Goal: Obtain resource: Obtain resource

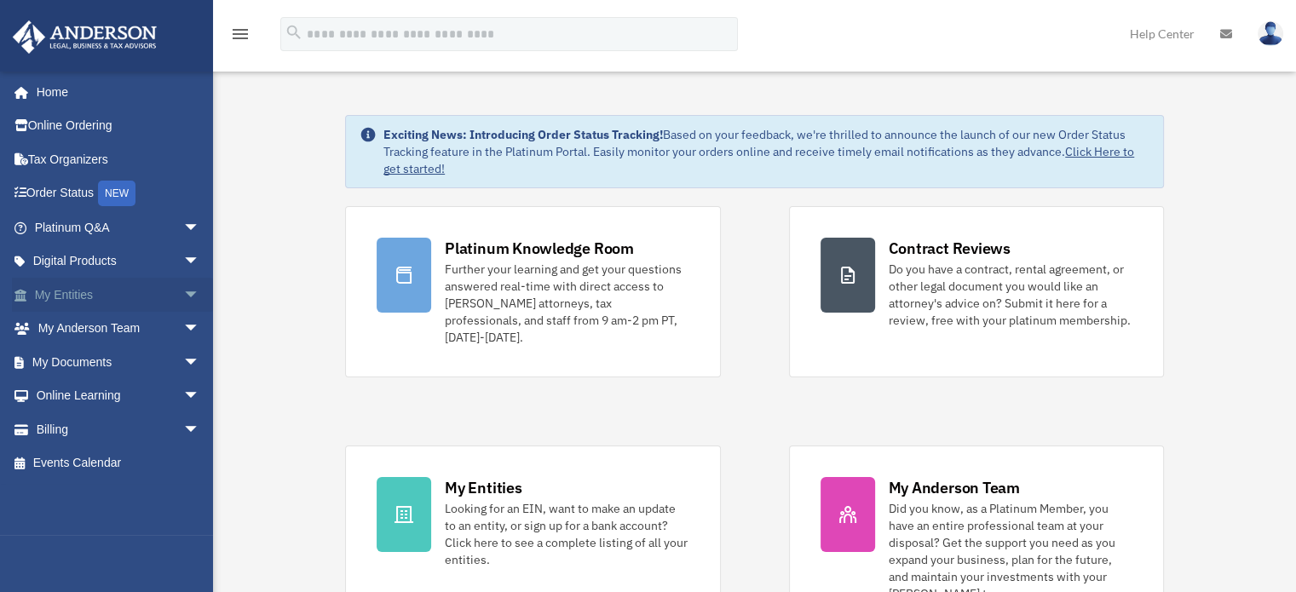
click at [107, 291] on link "My Entities arrow_drop_down" at bounding box center [119, 295] width 214 height 34
click at [136, 354] on link "My Documents arrow_drop_down" at bounding box center [119, 362] width 214 height 34
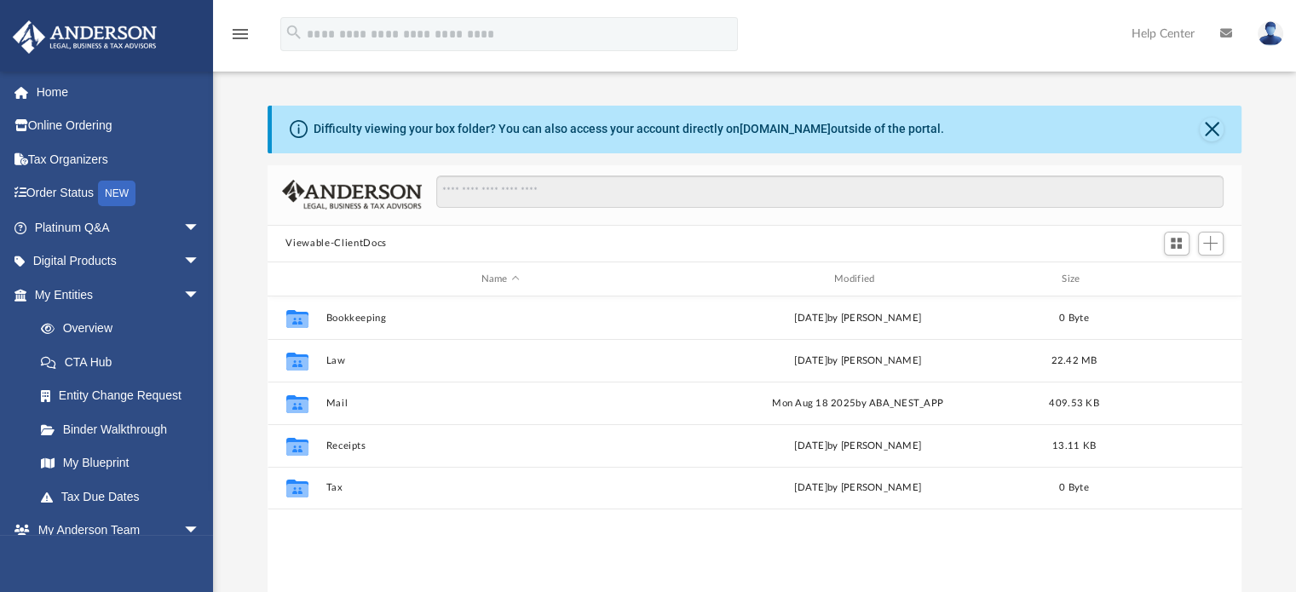
scroll to position [14, 14]
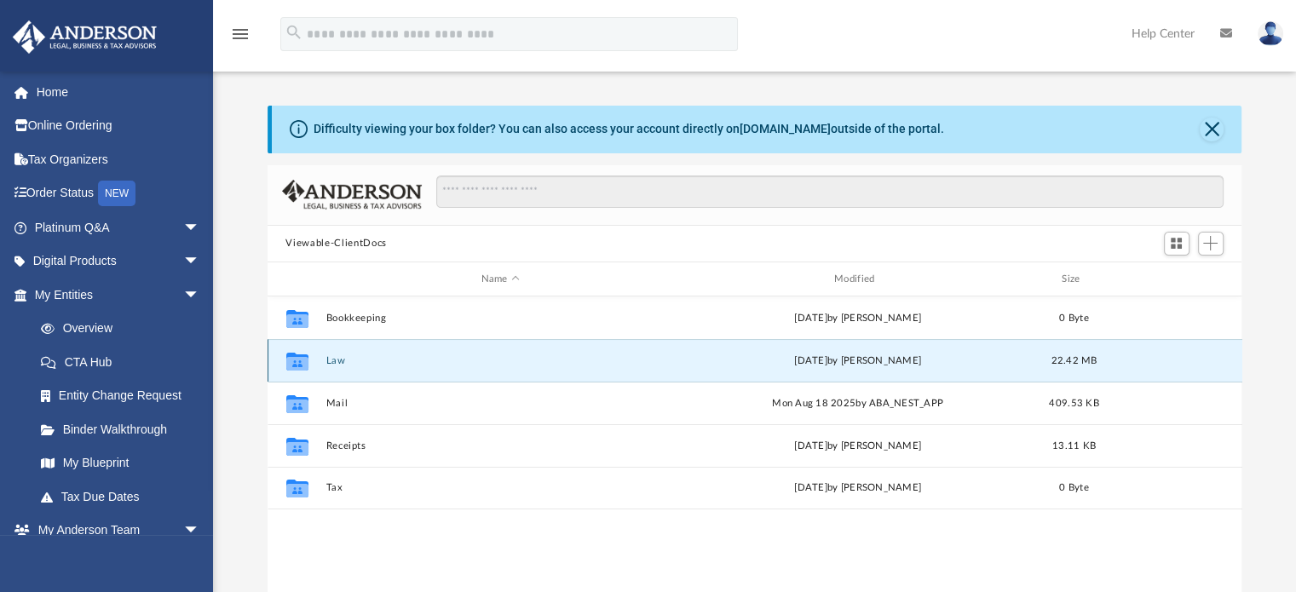
click at [535, 364] on button "Law" at bounding box center [500, 360] width 349 height 11
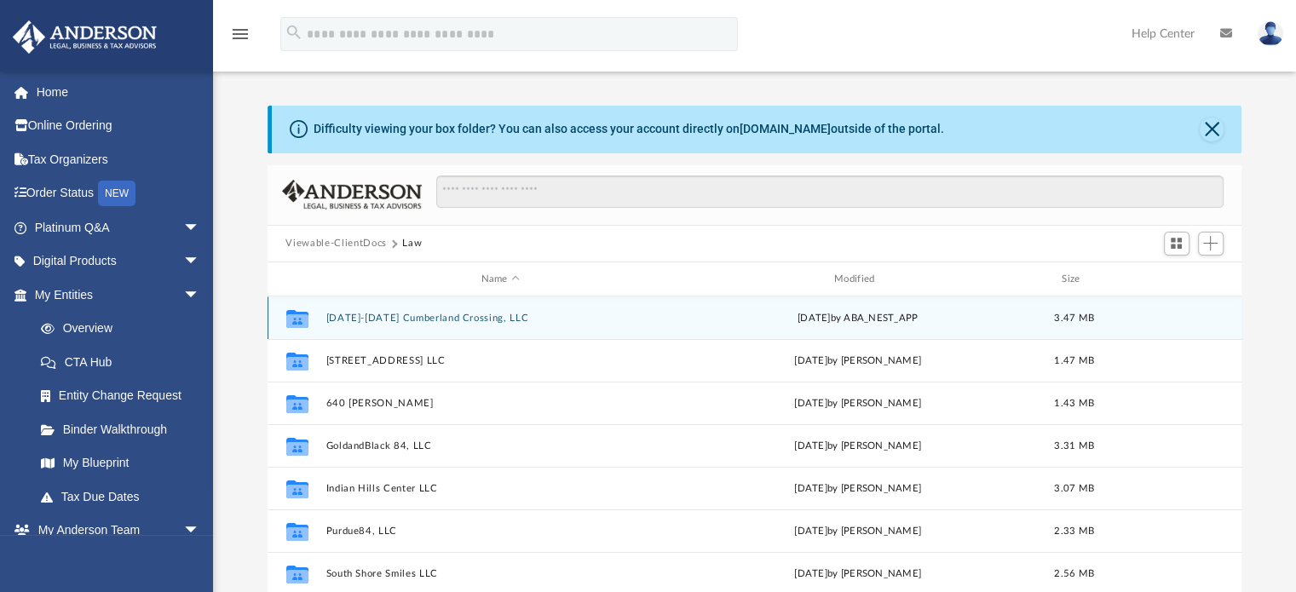
click at [564, 325] on div "Collaborated Folder 1101-1111 Cumberland Crossing, LLC Wed Jul 16 2025 by ABA_N…" at bounding box center [755, 318] width 975 height 43
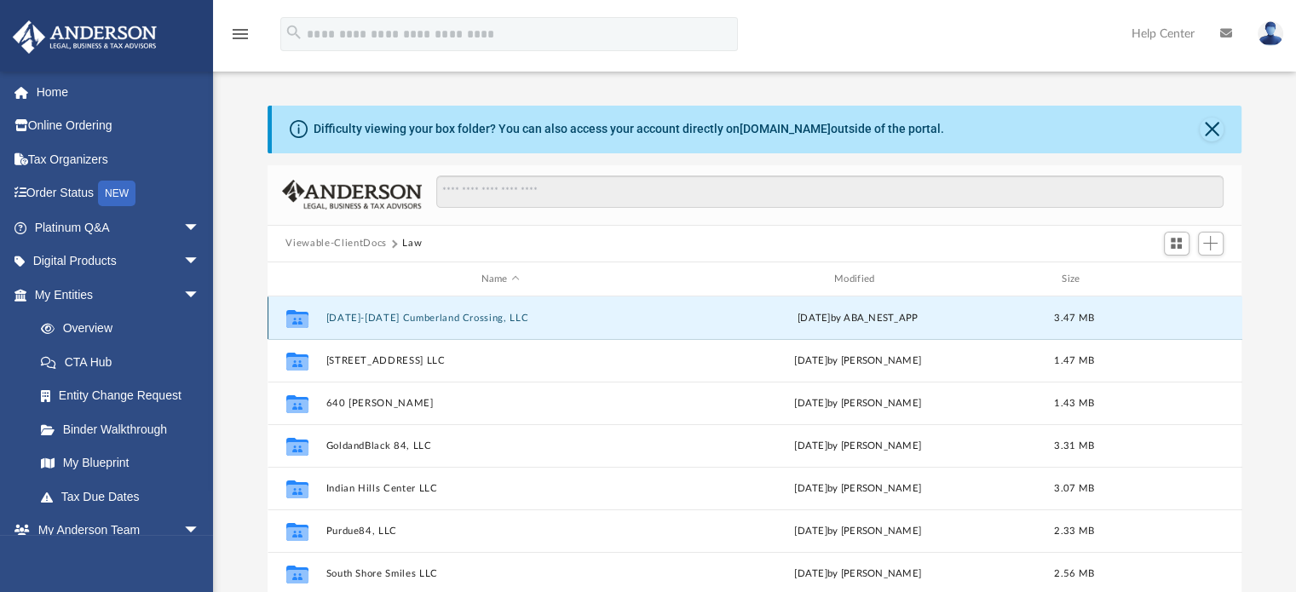
click at [361, 314] on button "1101-1111 Cumberland Crossing, LLC" at bounding box center [500, 318] width 349 height 11
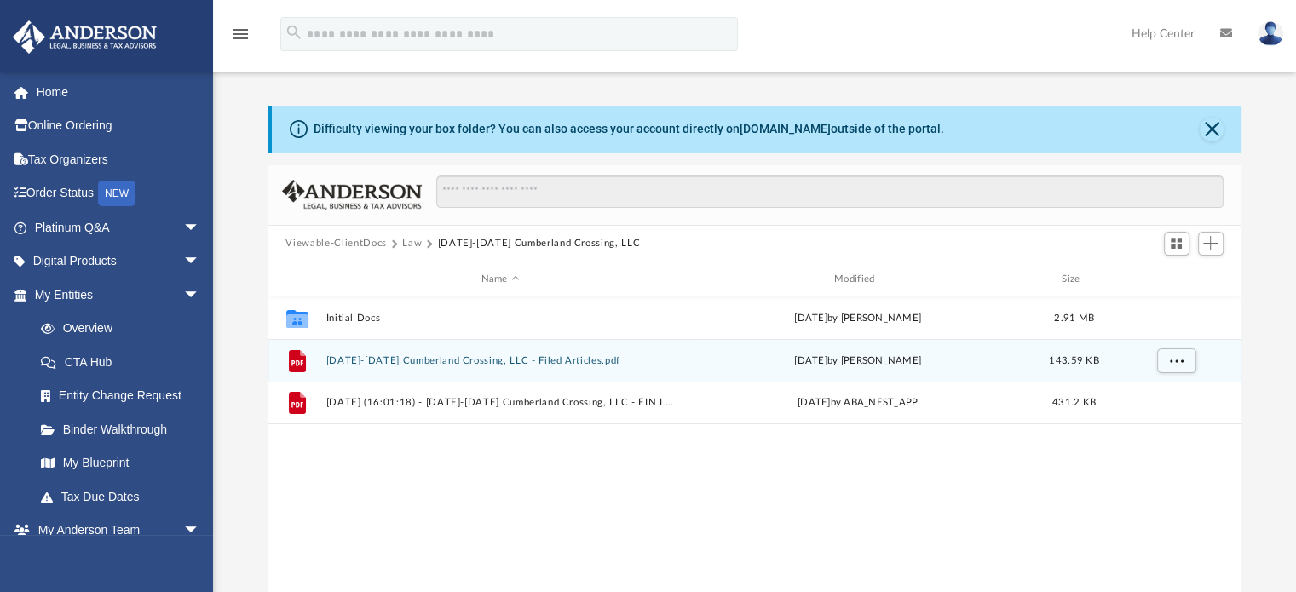
click at [510, 366] on div "File 1101-1111 Cumberland Crossing, LLC - Filed Articles.pdf Mon Jun 30 2025 by…" at bounding box center [755, 360] width 975 height 43
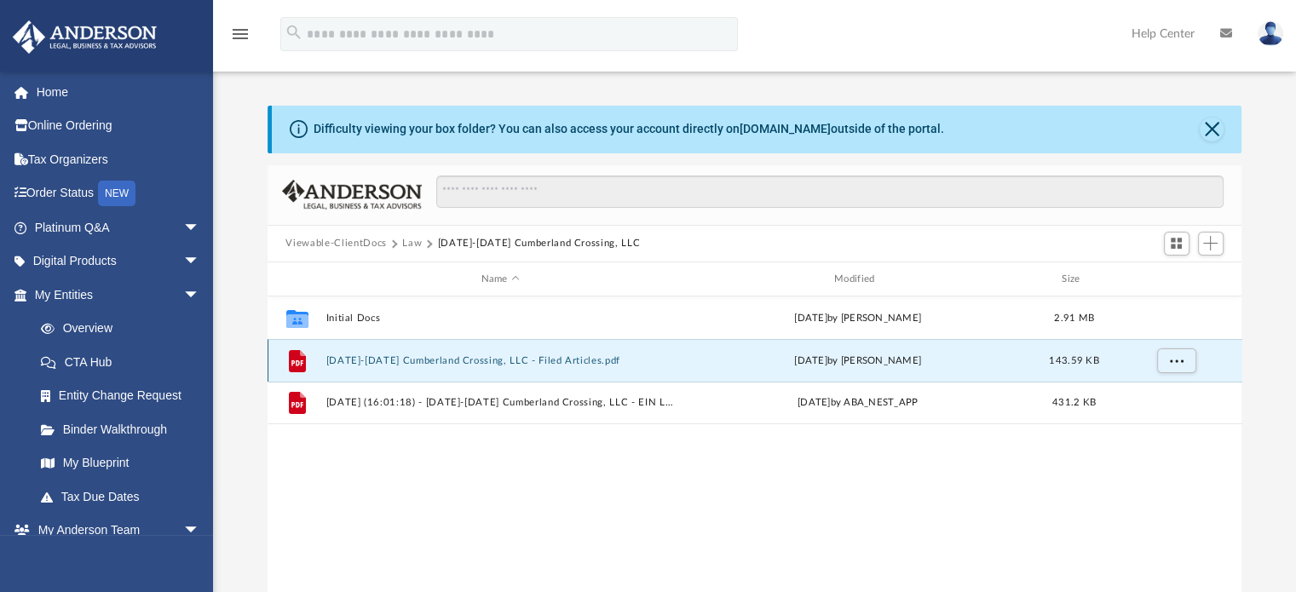
click at [364, 357] on button "1101-1111 Cumberland Crossing, LLC - Filed Articles.pdf" at bounding box center [500, 360] width 349 height 11
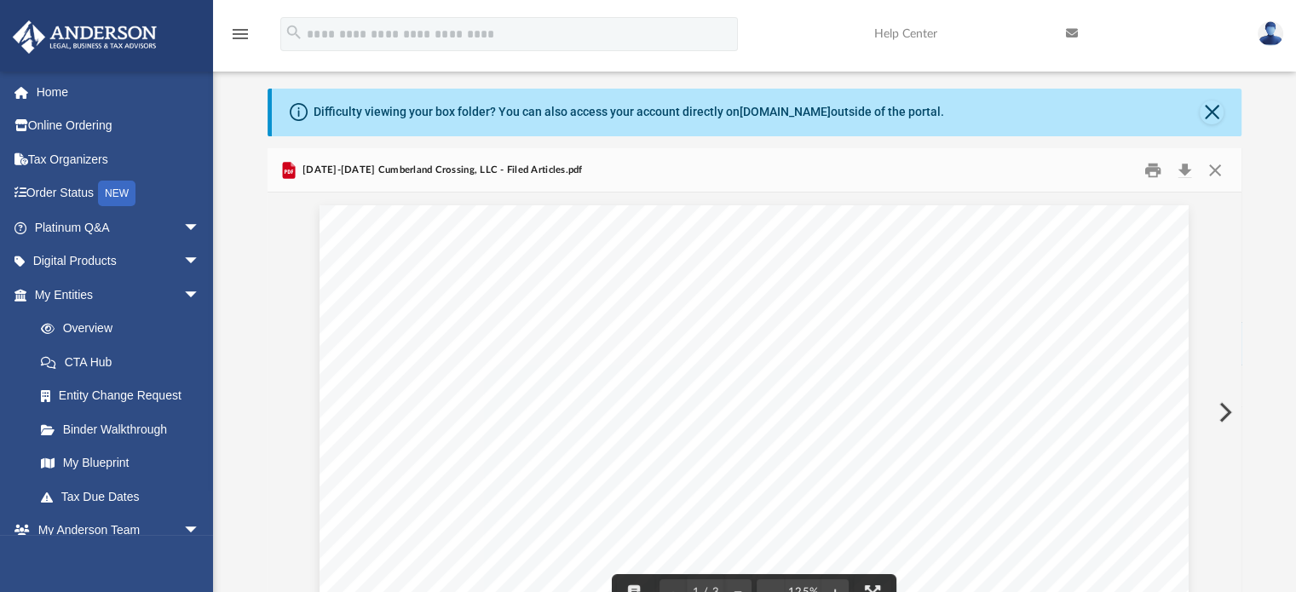
scroll to position [0, 0]
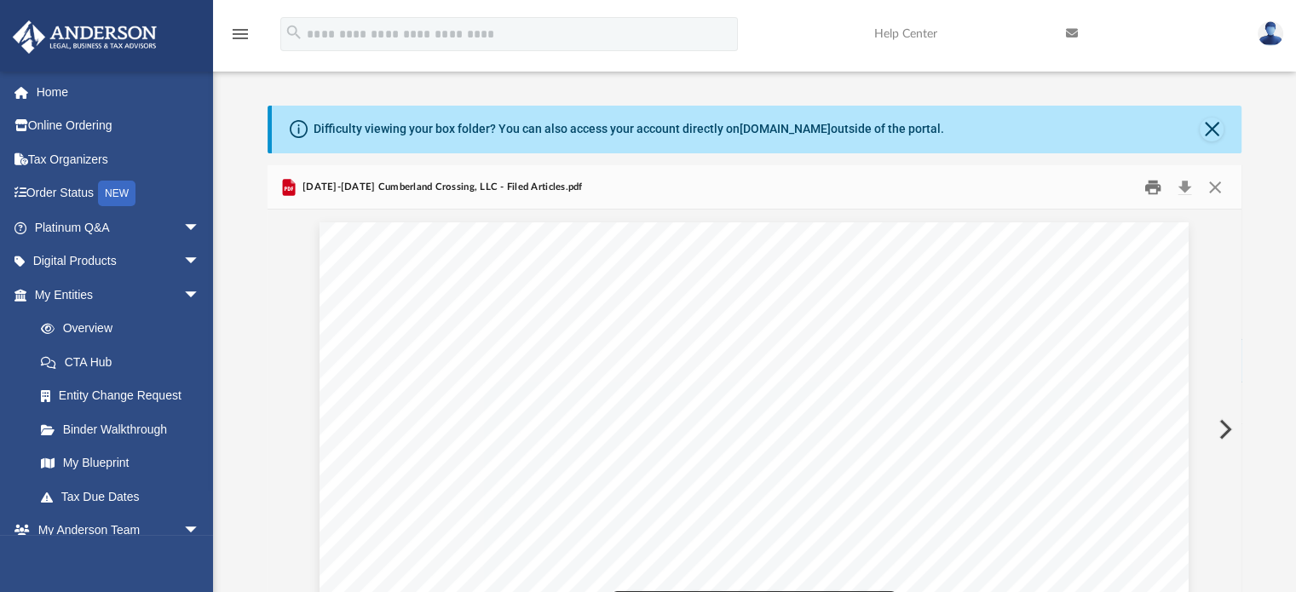
click at [1147, 189] on button "Print" at bounding box center [1153, 187] width 34 height 26
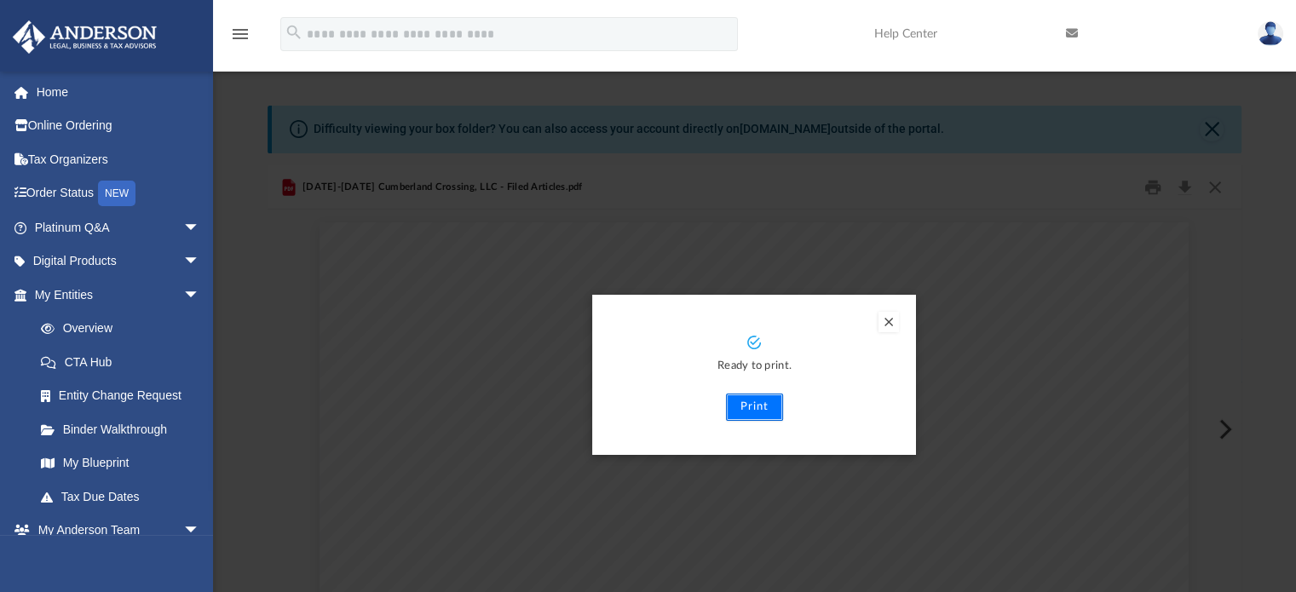
click at [747, 413] on button "Print" at bounding box center [754, 407] width 57 height 27
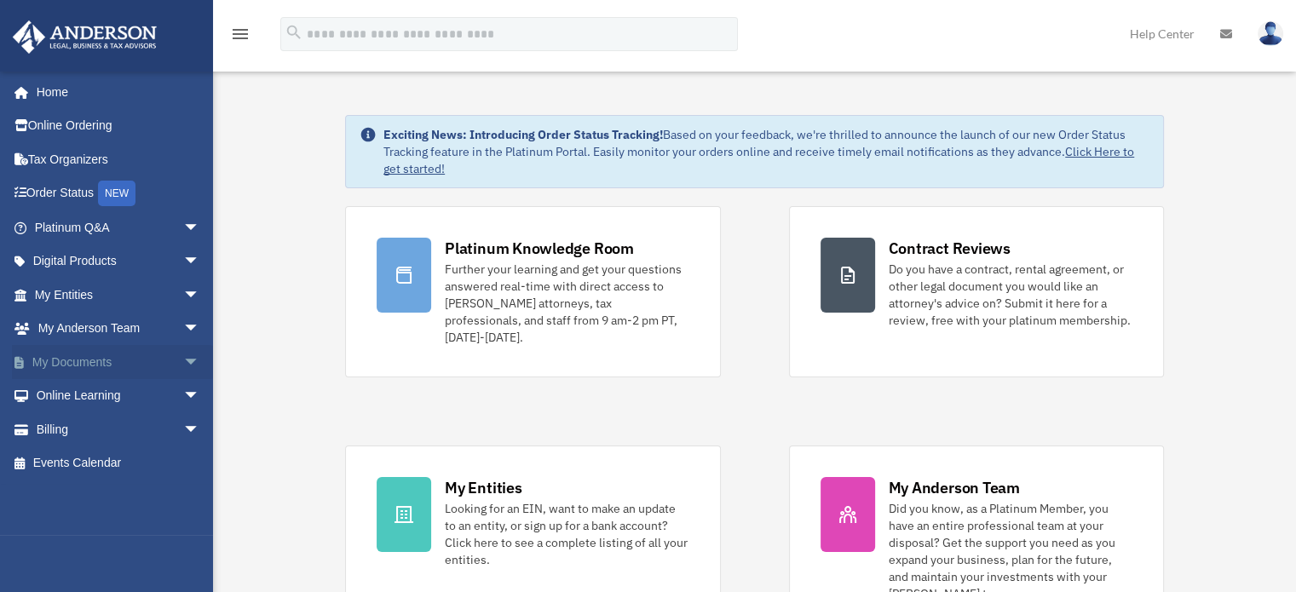
click at [183, 357] on span "arrow_drop_down" at bounding box center [200, 362] width 34 height 35
click at [79, 366] on link "My Documents arrow_drop_up" at bounding box center [119, 362] width 214 height 34
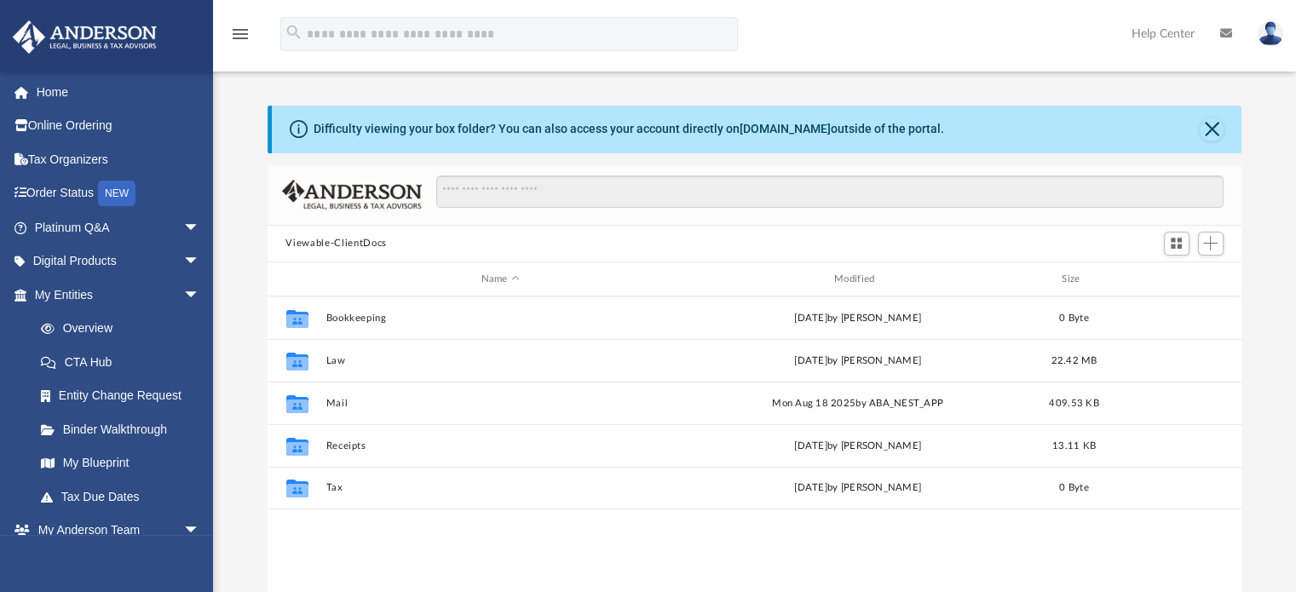
scroll to position [374, 961]
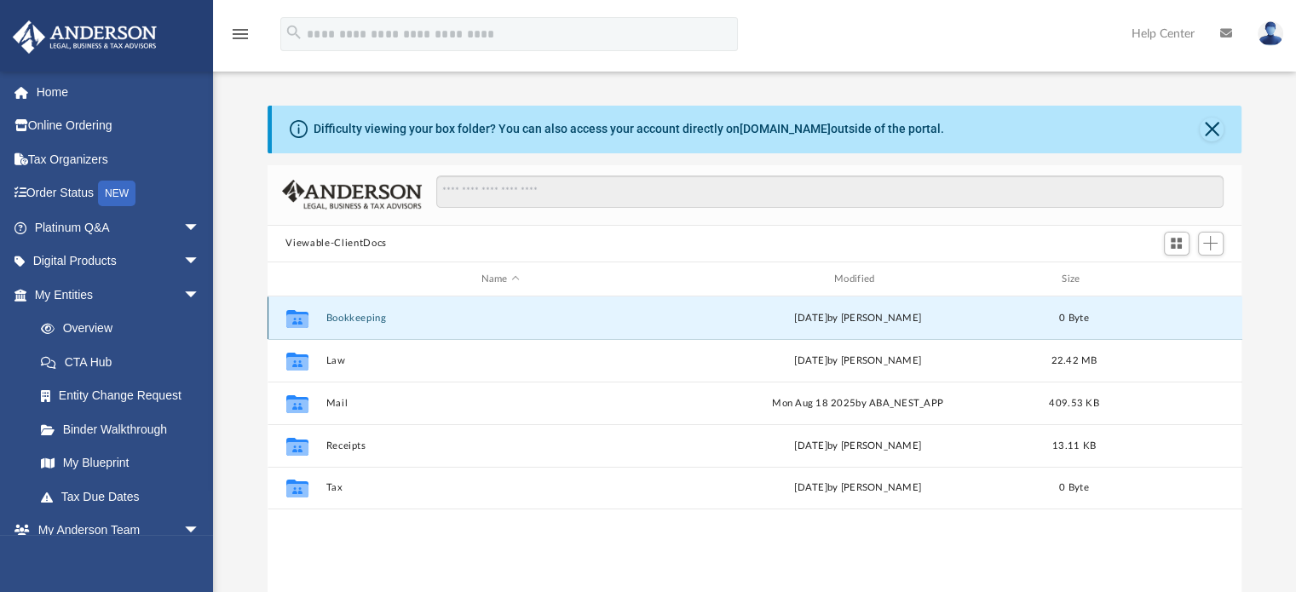
click at [343, 314] on button "Bookkeeping" at bounding box center [500, 318] width 349 height 11
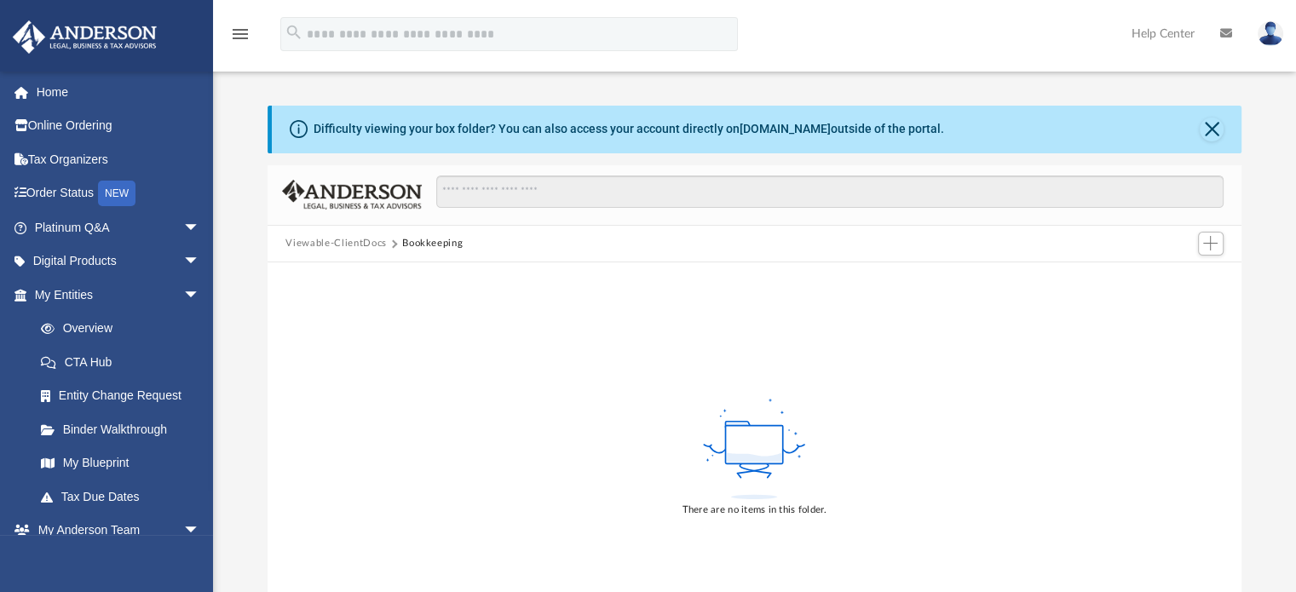
click at [320, 243] on button "Viewable-ClientDocs" at bounding box center [335, 243] width 101 height 15
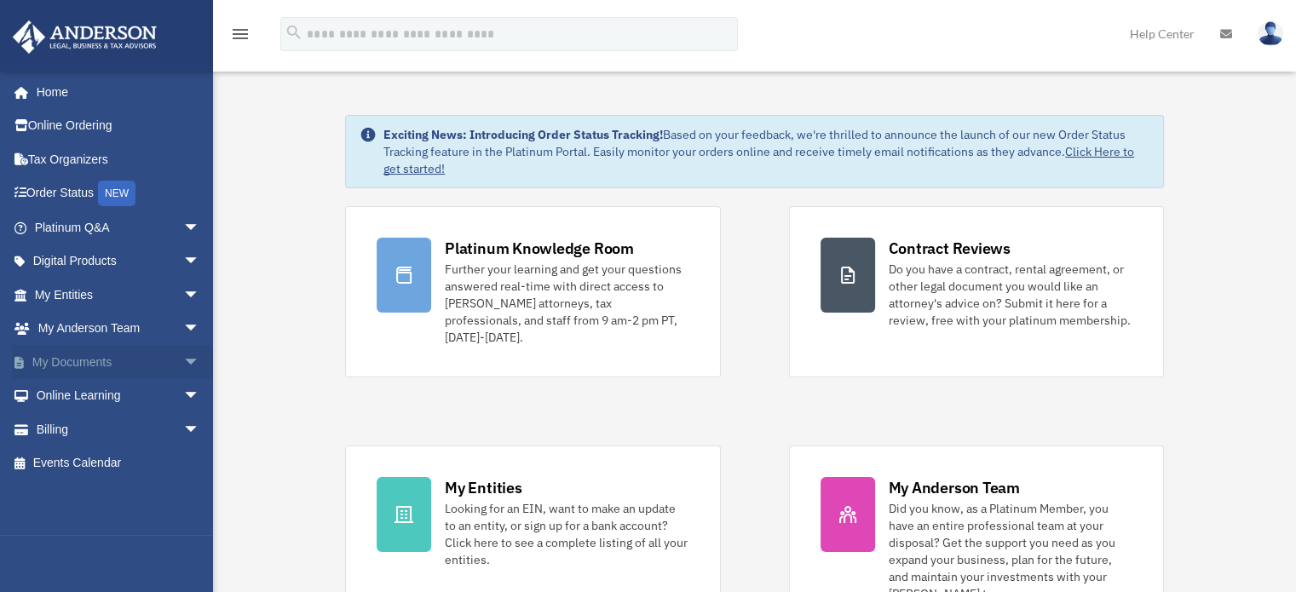
click at [72, 360] on link "My Documents arrow_drop_down" at bounding box center [119, 362] width 214 height 34
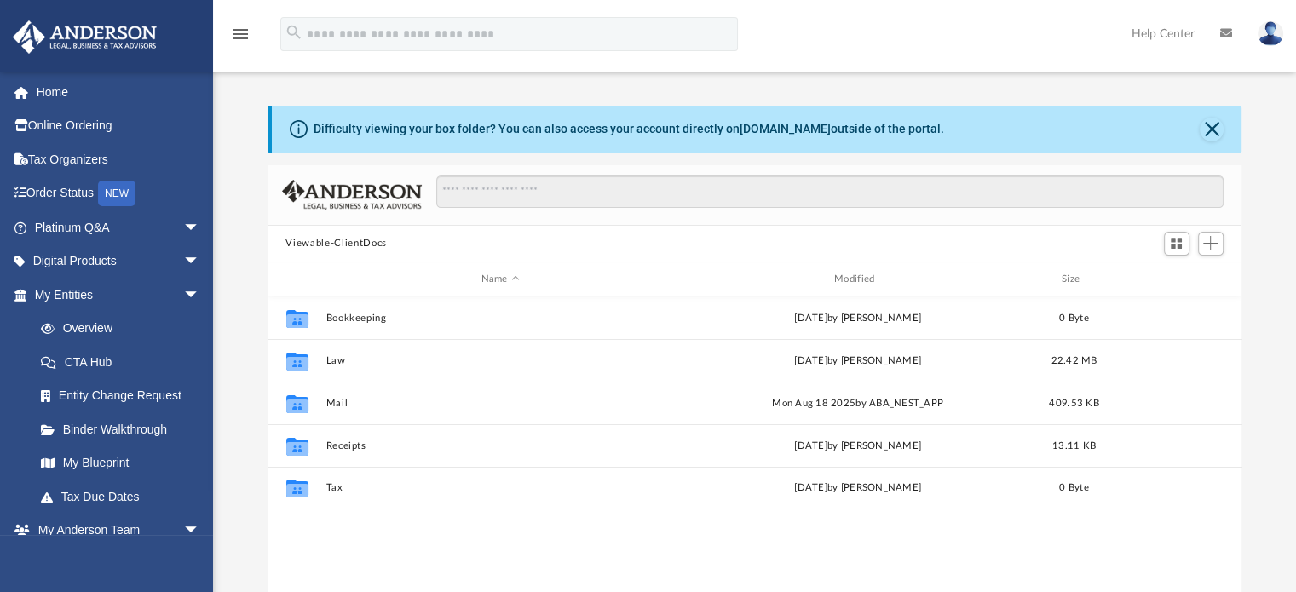
scroll to position [374, 961]
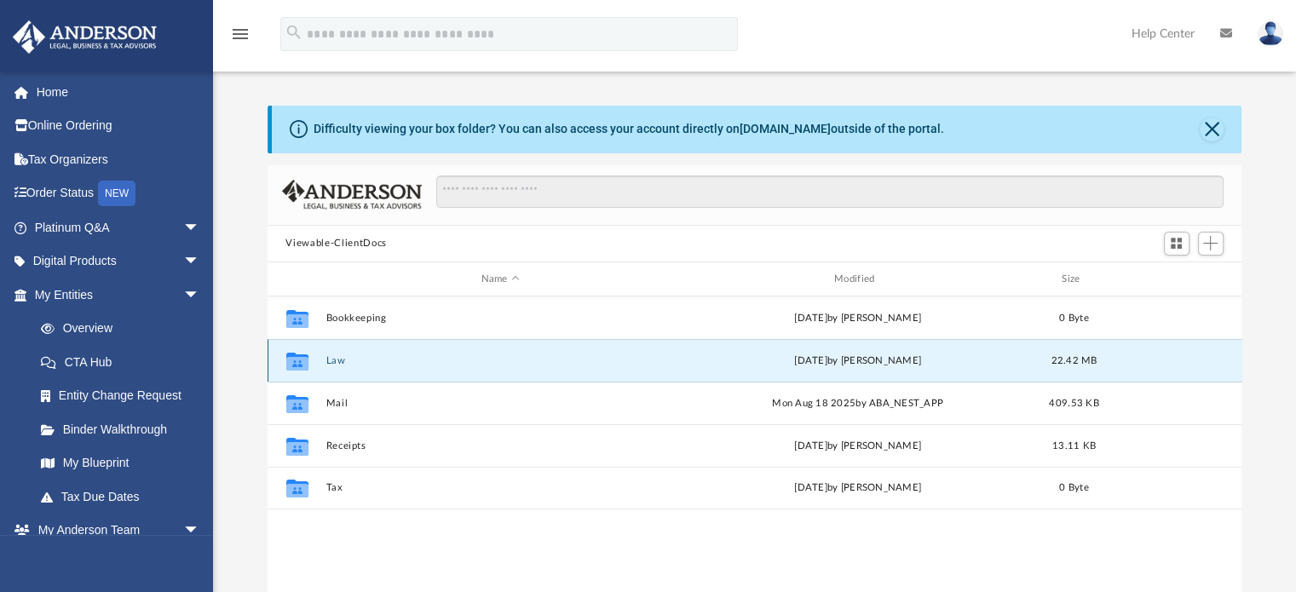
click at [368, 362] on button "Law" at bounding box center [500, 360] width 349 height 11
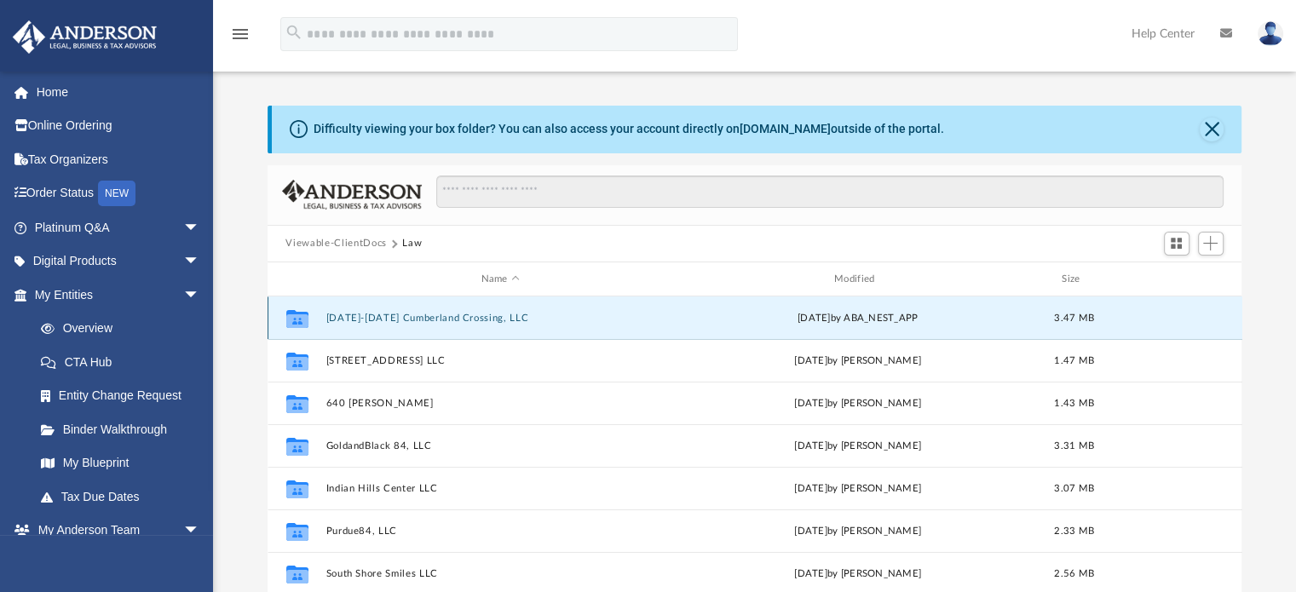
click at [388, 319] on button "[DATE]-[DATE] Cumberland Crossing, LLC" at bounding box center [500, 318] width 349 height 11
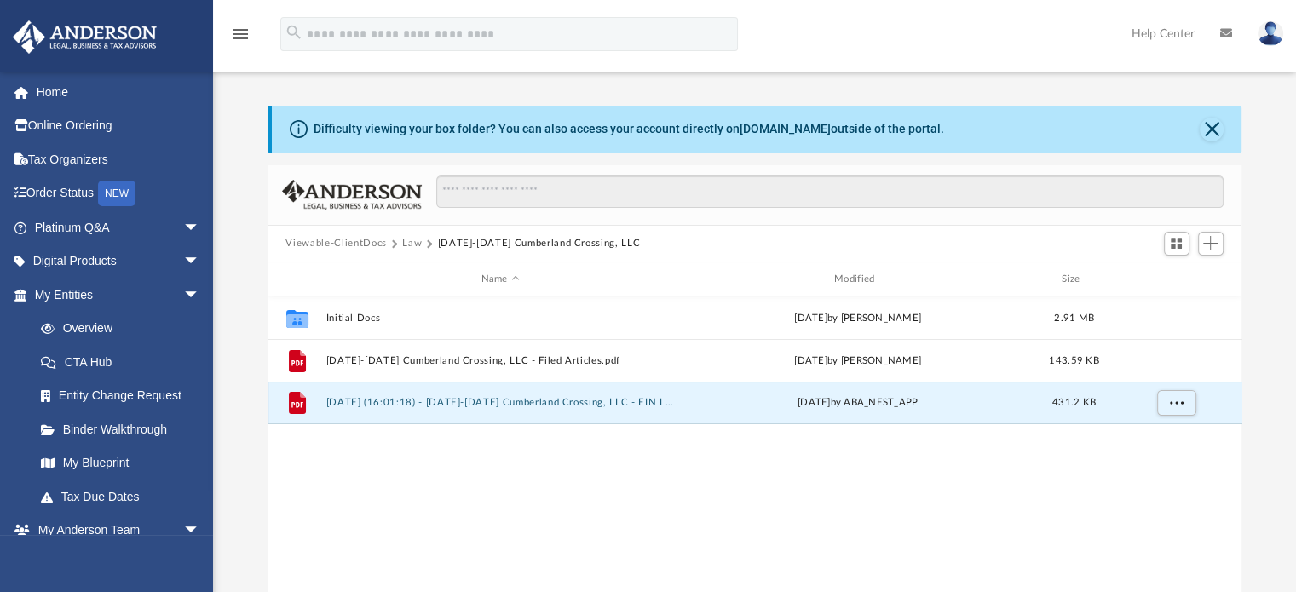
click at [391, 405] on button "2025.07.16 (16:01:18) - 1101-1111 Cumberland Crossing, LLC - EIN Letter from IR…" at bounding box center [500, 403] width 349 height 11
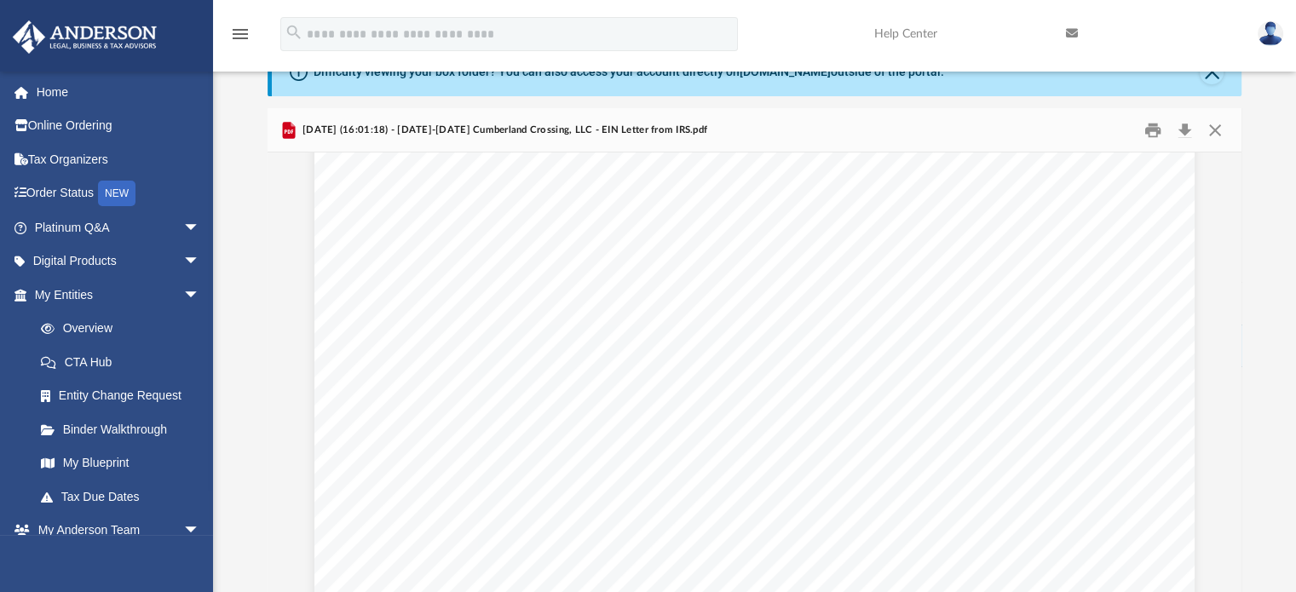
scroll to position [2812, 0]
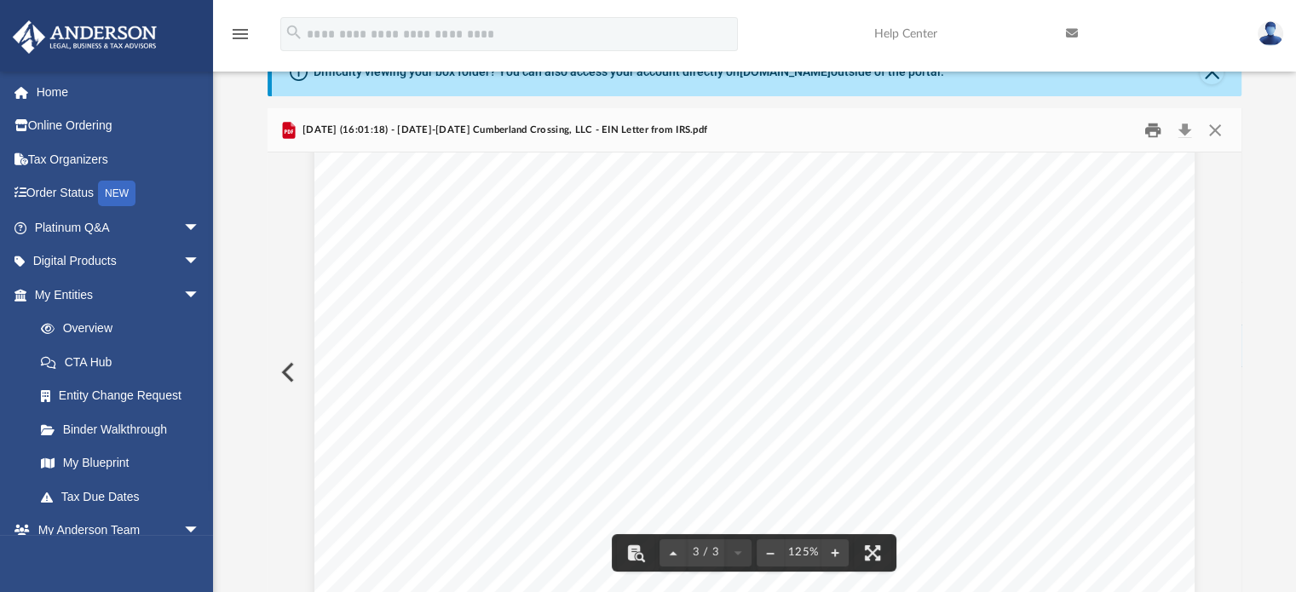
click at [1150, 130] on button "Print" at bounding box center [1153, 130] width 34 height 26
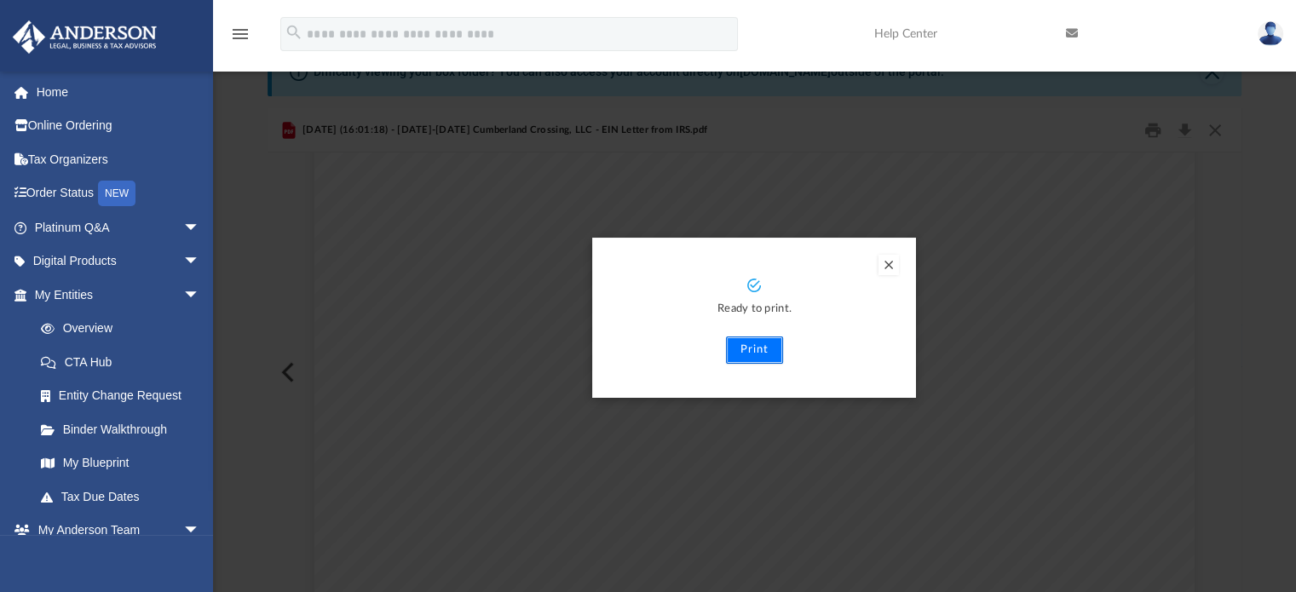
click at [747, 355] on button "Print" at bounding box center [754, 350] width 57 height 27
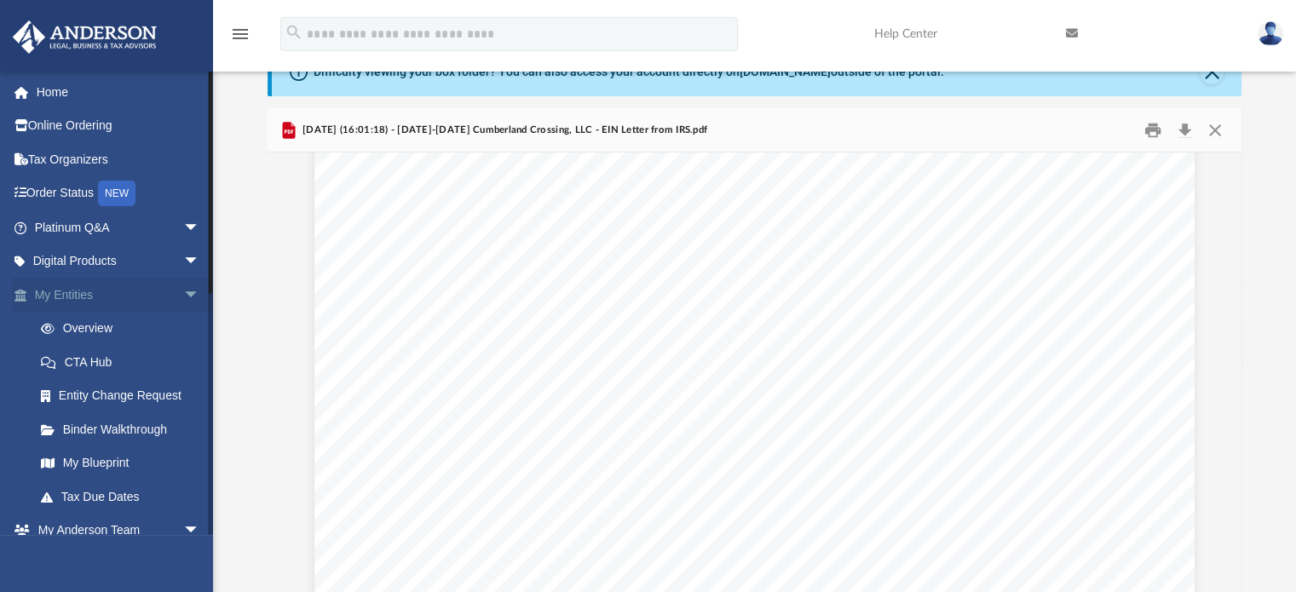
click at [84, 296] on link "My Entities arrow_drop_down" at bounding box center [119, 295] width 214 height 34
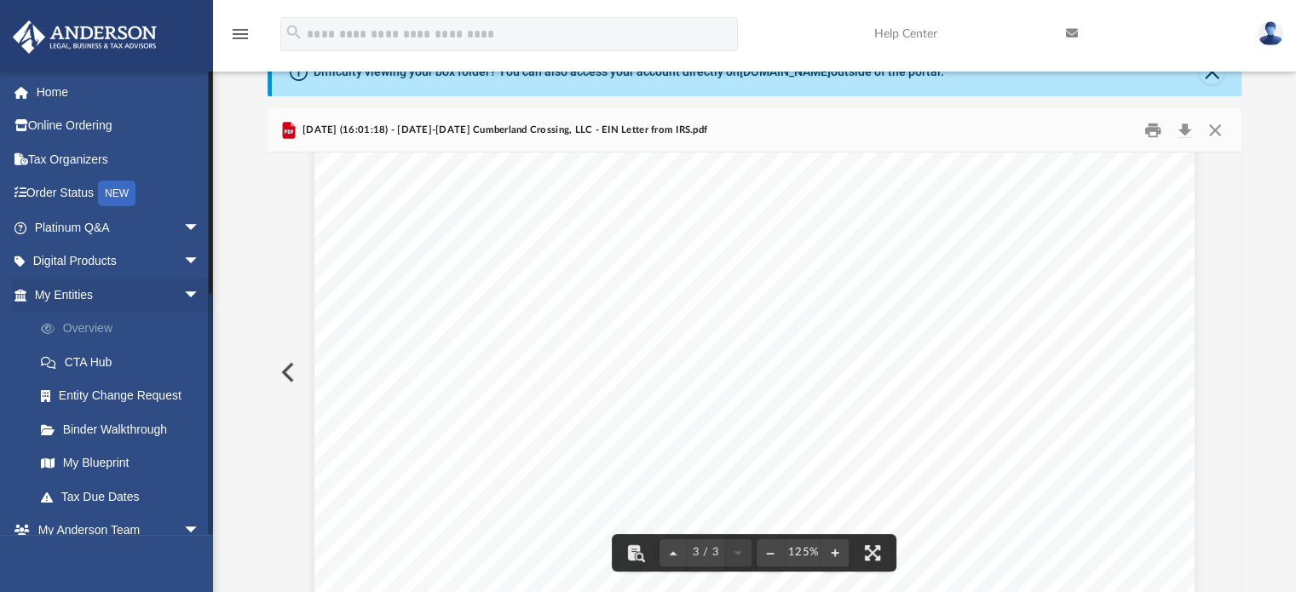
click at [78, 323] on link "Overview" at bounding box center [125, 329] width 202 height 34
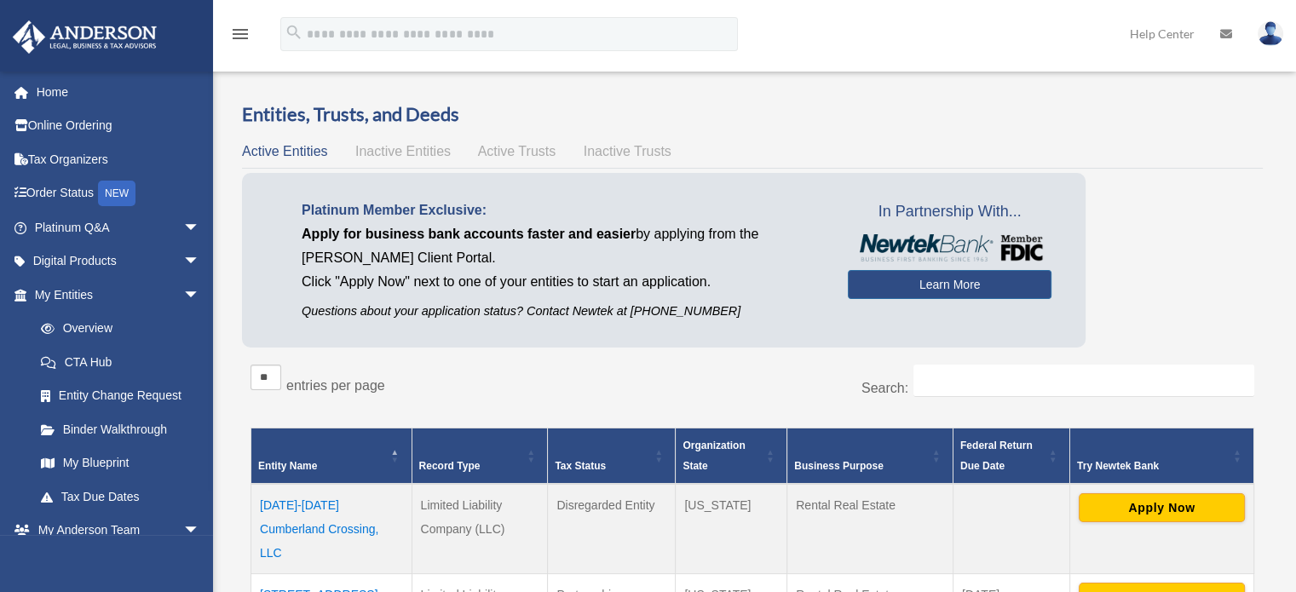
click at [320, 521] on td "[DATE]-[DATE] Cumberland Crossing, LLC" at bounding box center [331, 529] width 161 height 90
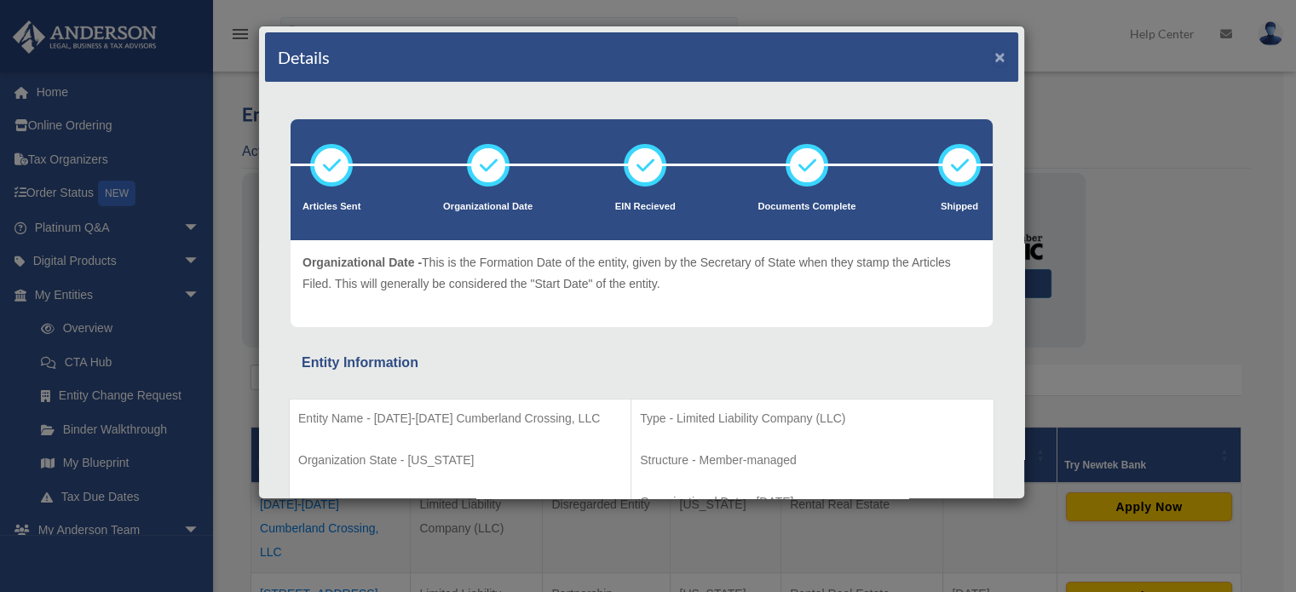
click at [995, 57] on button "×" at bounding box center [1000, 57] width 11 height 18
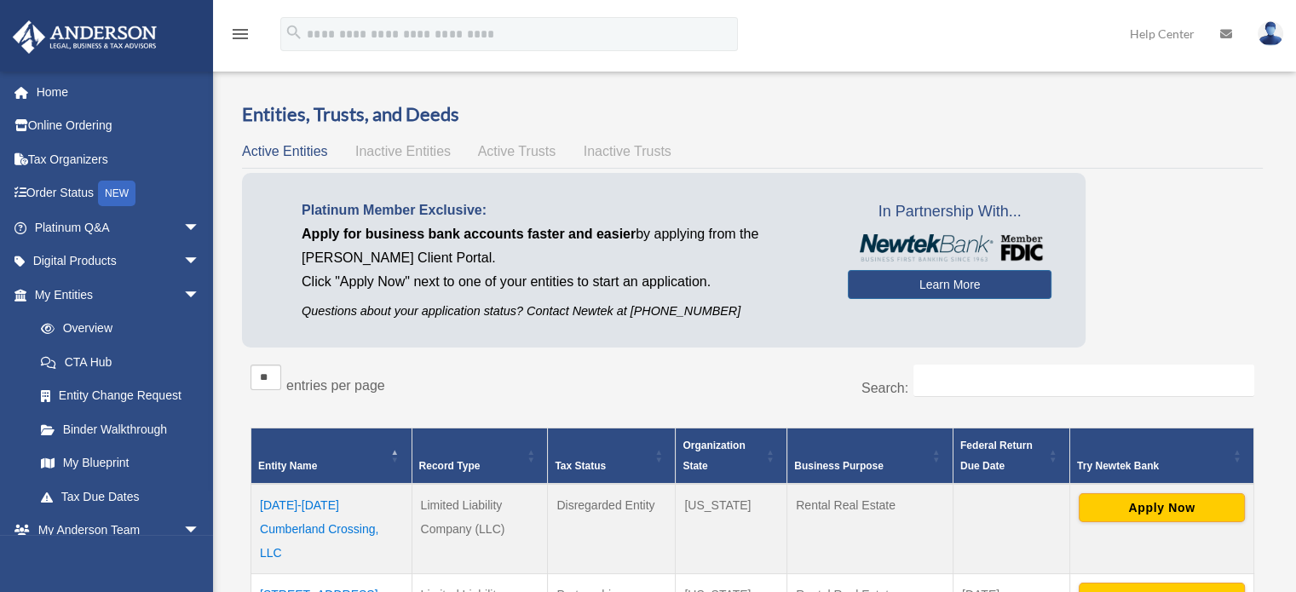
click at [545, 153] on span "Active Trusts" at bounding box center [517, 151] width 78 height 14
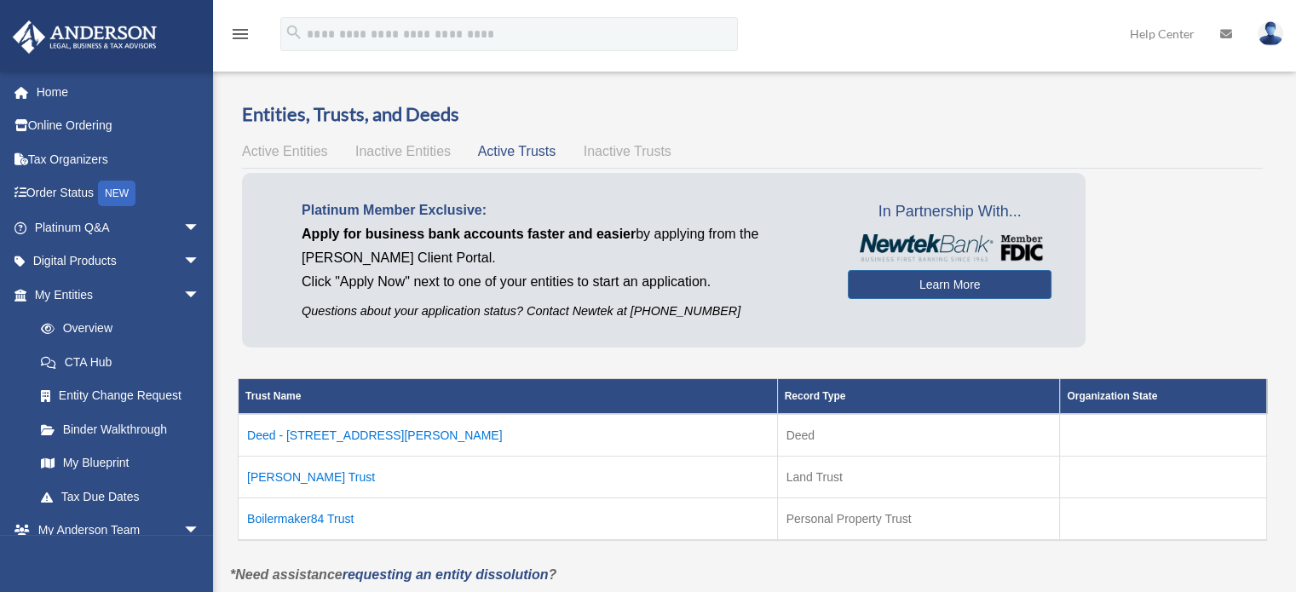
click at [636, 151] on span "Inactive Trusts" at bounding box center [628, 151] width 88 height 14
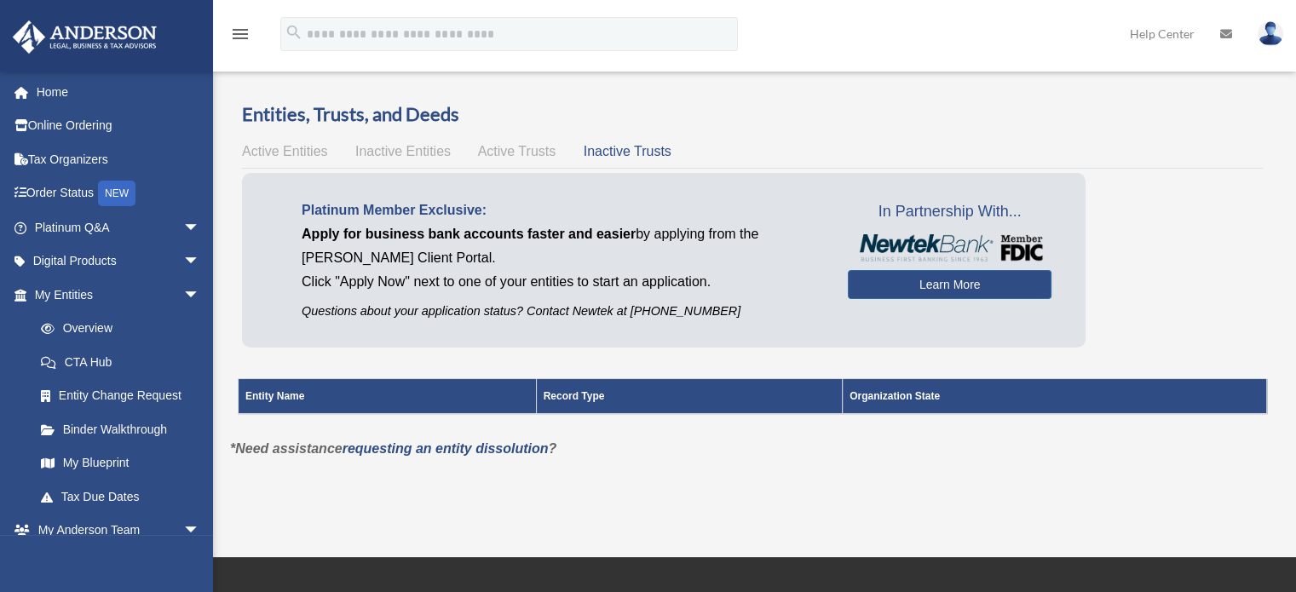
click at [425, 144] on span "Inactive Entities" at bounding box center [402, 151] width 95 height 14
click at [257, 159] on div "Active Entities Inactive Entities Active Trusts Inactive Trusts" at bounding box center [752, 152] width 1021 height 24
click at [262, 145] on span "Active Entities" at bounding box center [284, 151] width 85 height 14
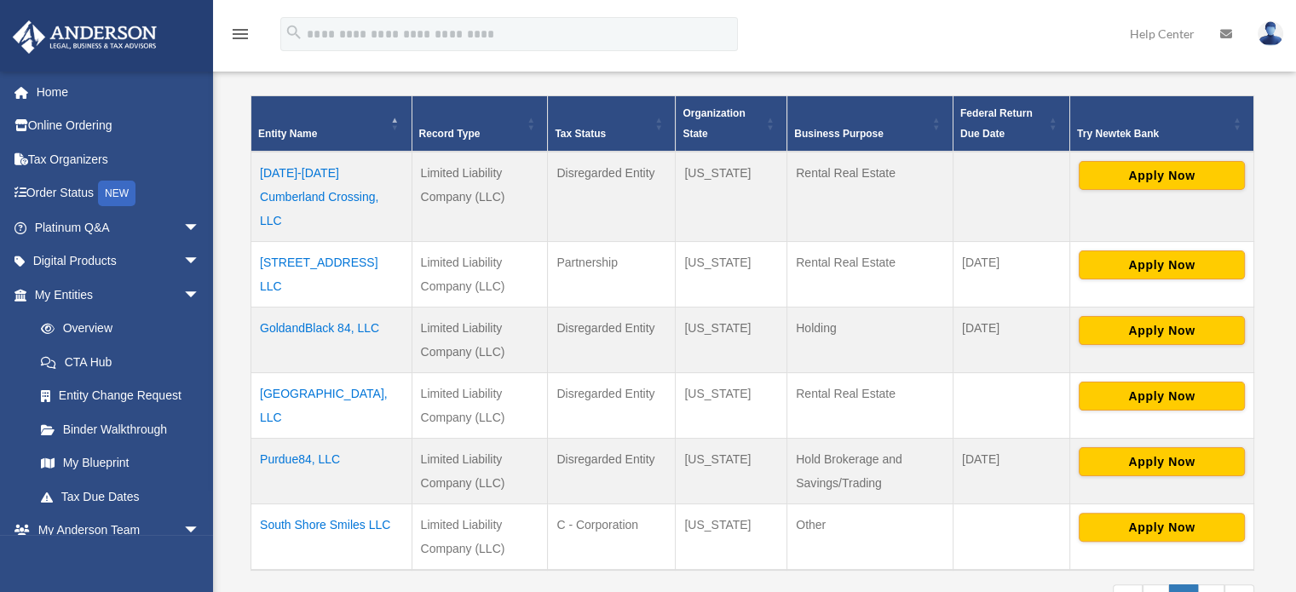
scroll to position [341, 0]
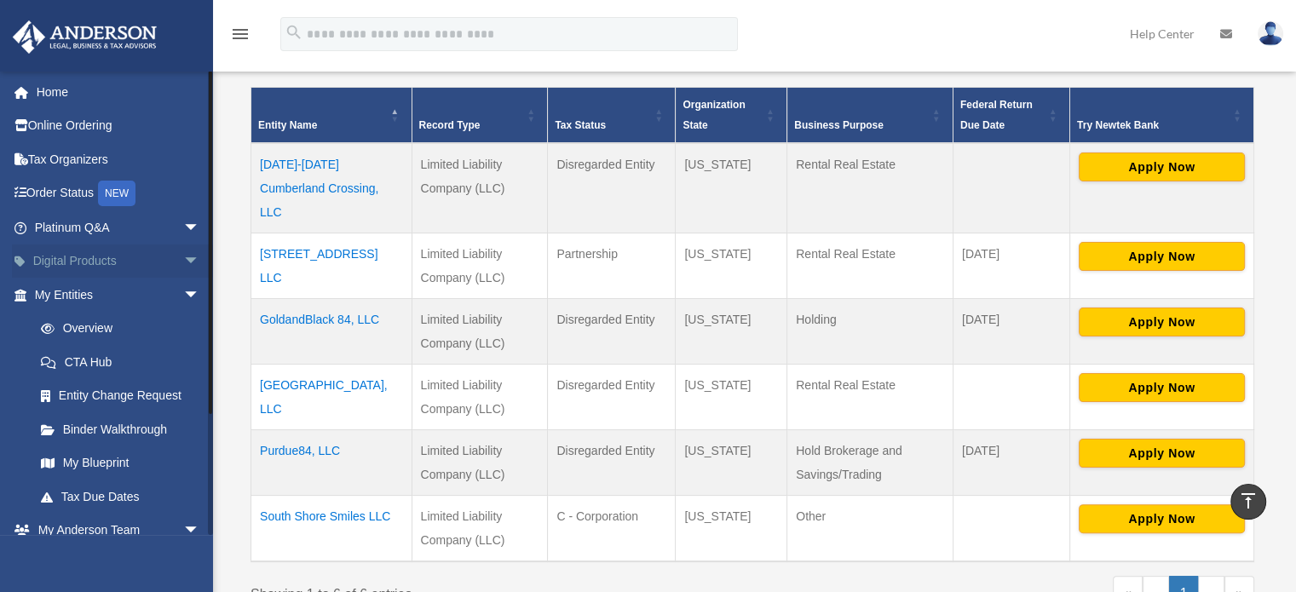
click at [186, 262] on span "arrow_drop_down" at bounding box center [200, 262] width 34 height 35
click at [186, 262] on span "arrow_drop_up" at bounding box center [200, 262] width 34 height 35
click at [183, 232] on span "arrow_drop_down" at bounding box center [200, 227] width 34 height 35
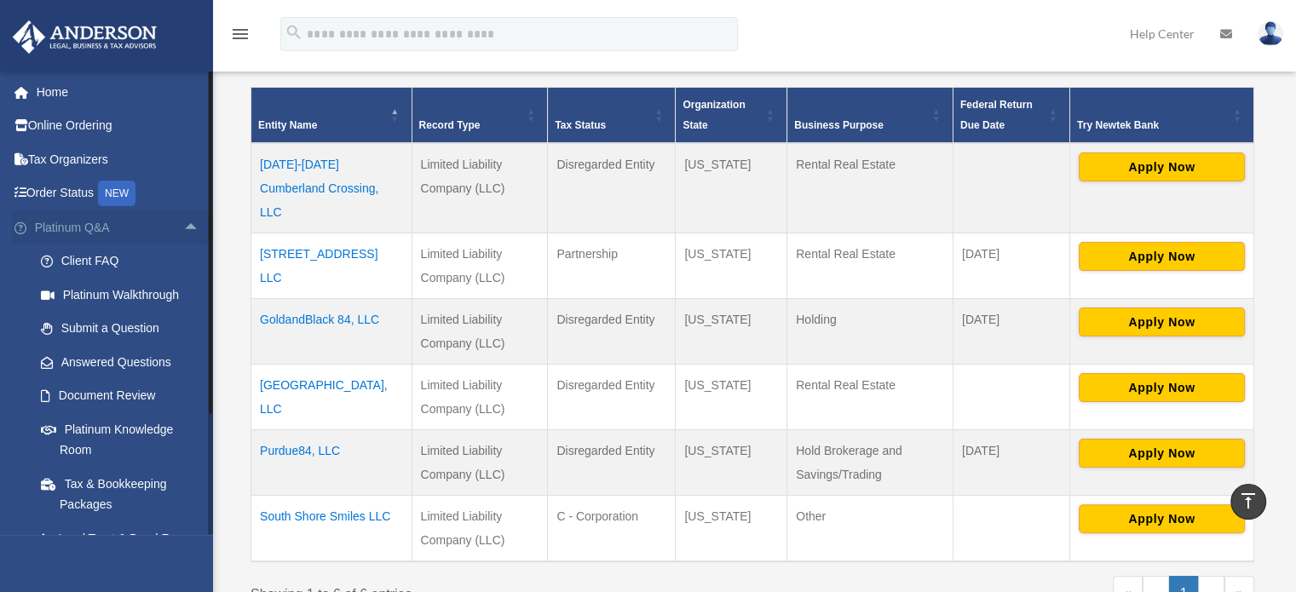
click at [183, 232] on span "arrow_drop_up" at bounding box center [200, 227] width 34 height 35
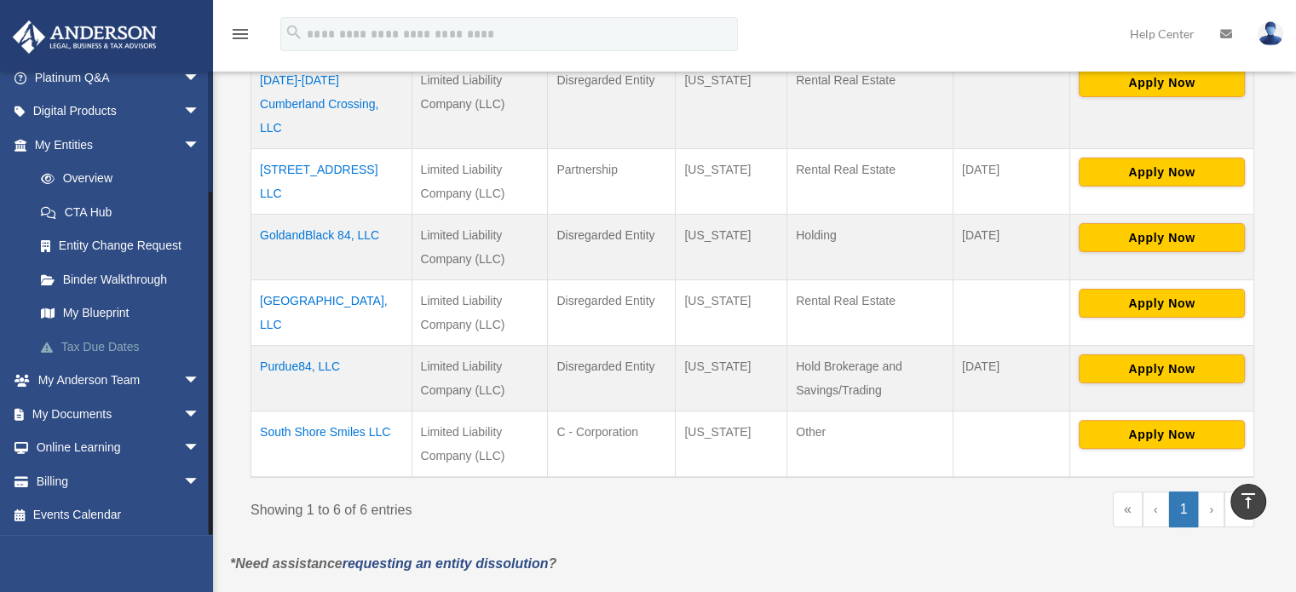
scroll to position [426, 0]
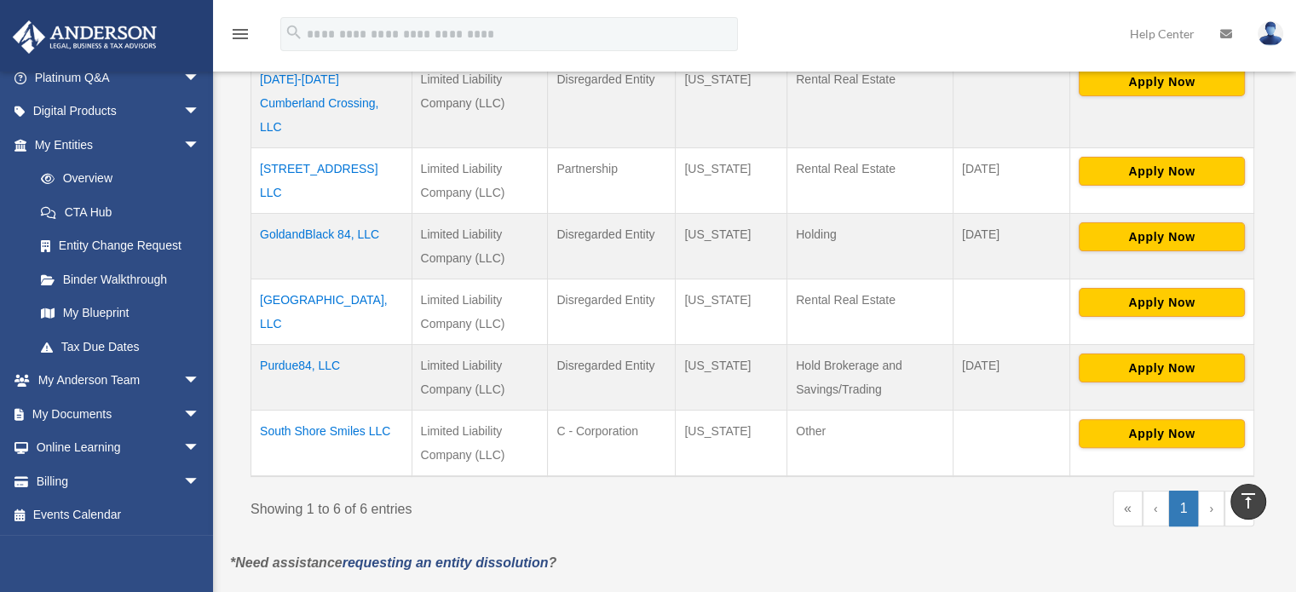
drag, startPoint x: 72, startPoint y: 222, endPoint x: 298, endPoint y: 97, distance: 259.0
click at [298, 97] on td "[DATE]-[DATE] Cumberland Crossing, LLC" at bounding box center [331, 103] width 161 height 90
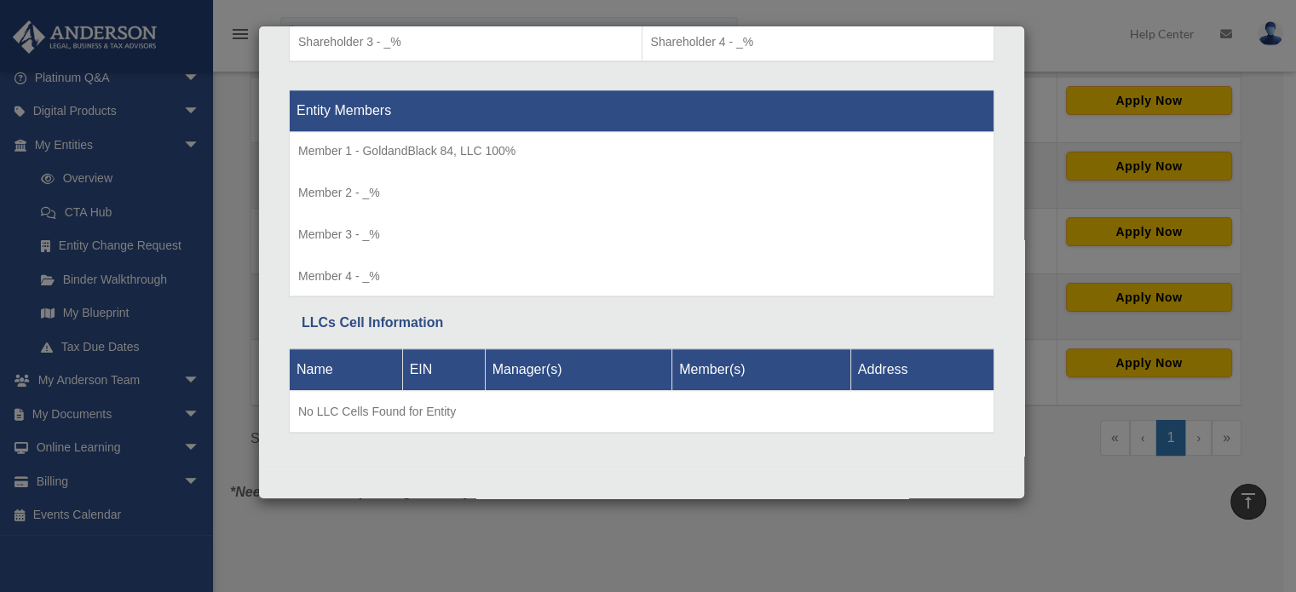
scroll to position [797, 0]
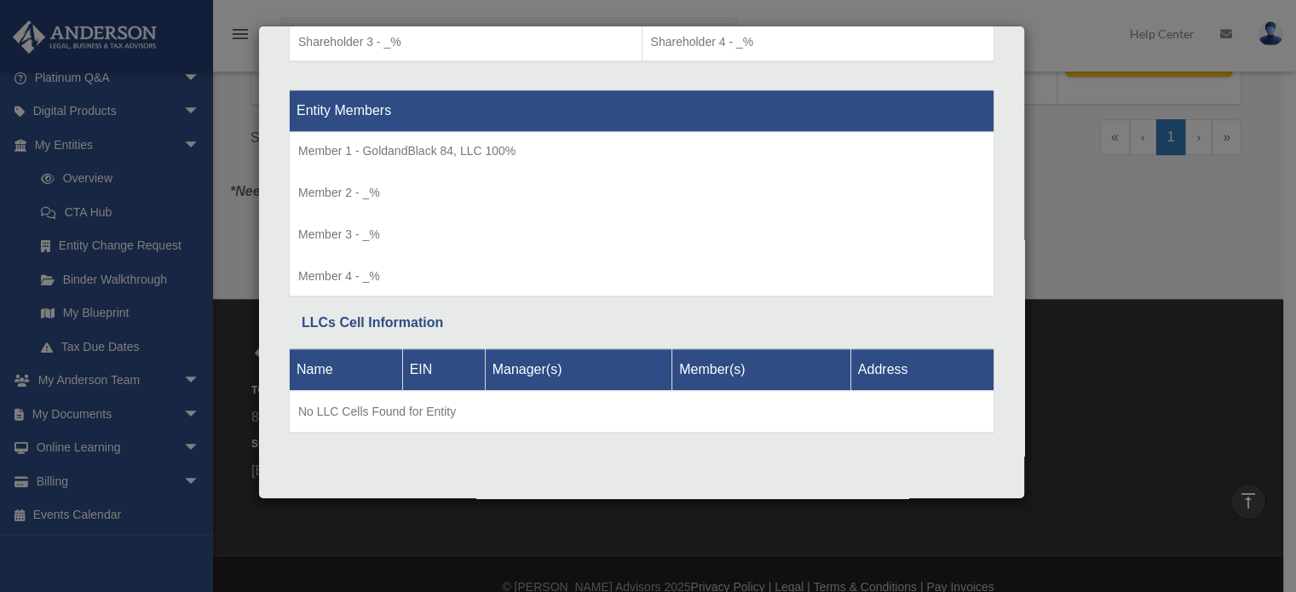
click at [1057, 237] on div "Details × Articles Sent Organizational Date" at bounding box center [648, 296] width 1296 height 592
